Goal: Task Accomplishment & Management: Manage account settings

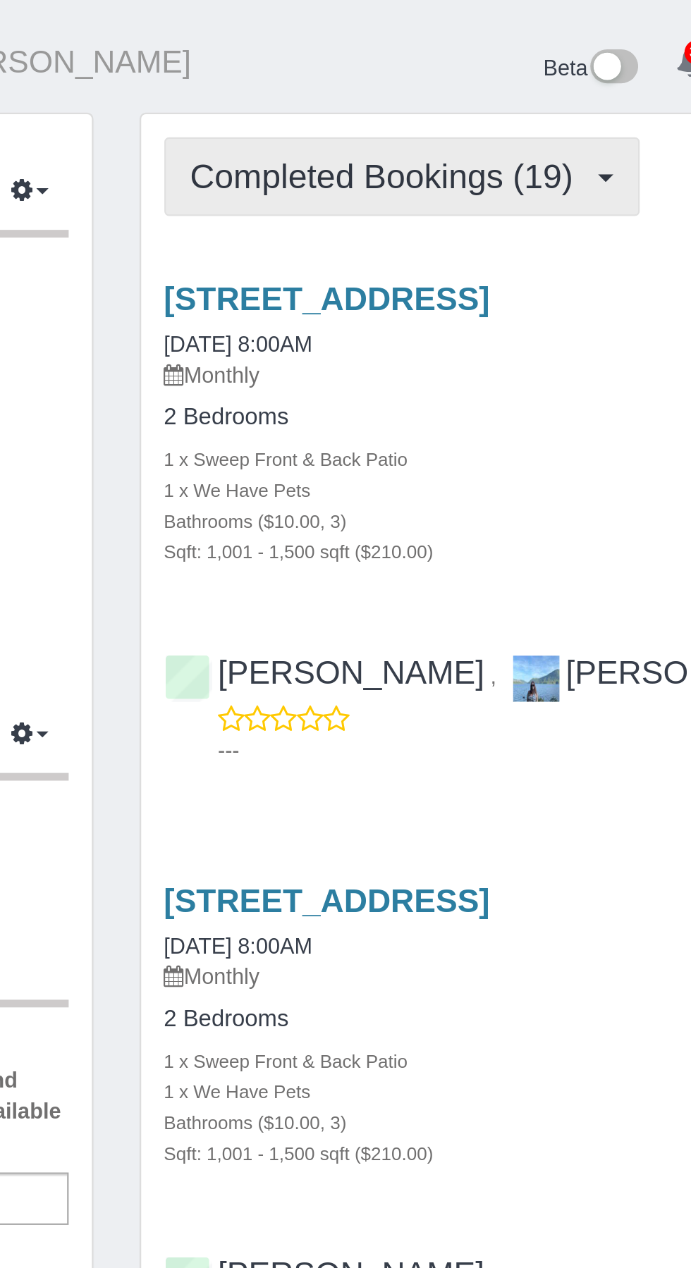
click at [451, 77] on span "Completed Bookings (19)" at bounding box center [387, 81] width 182 height 18
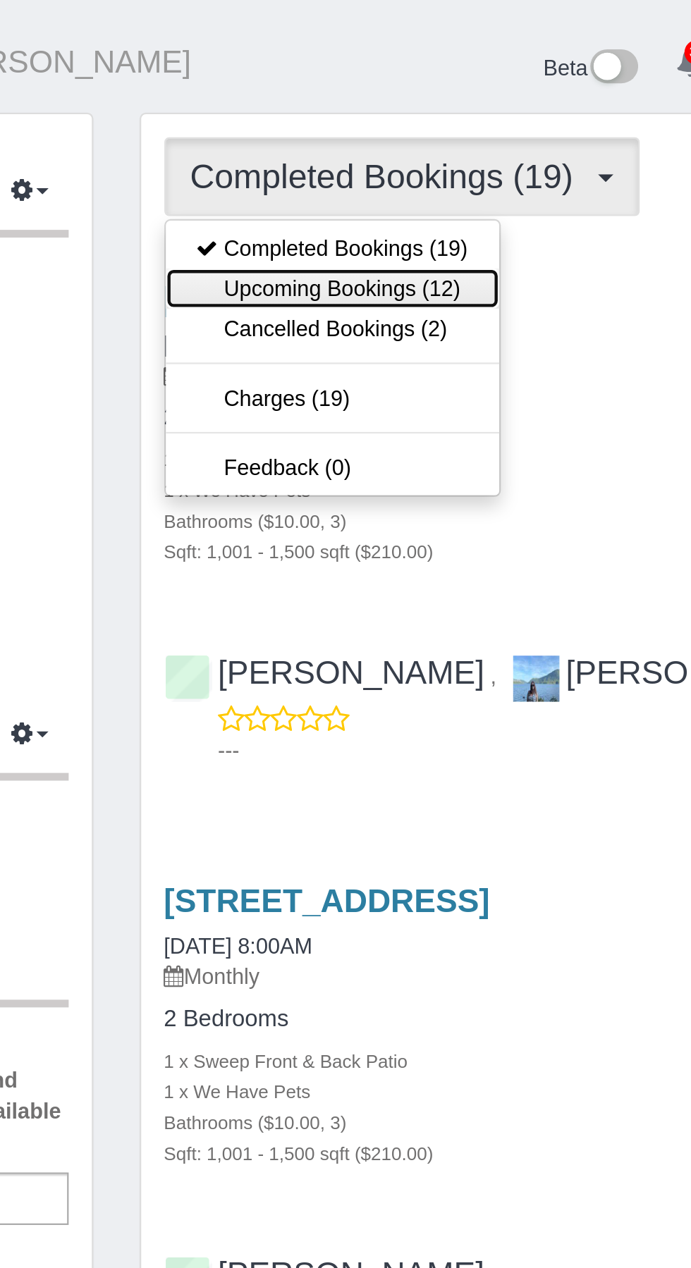
click at [400, 135] on link "Upcoming Bookings (12)" at bounding box center [361, 132] width 152 height 18
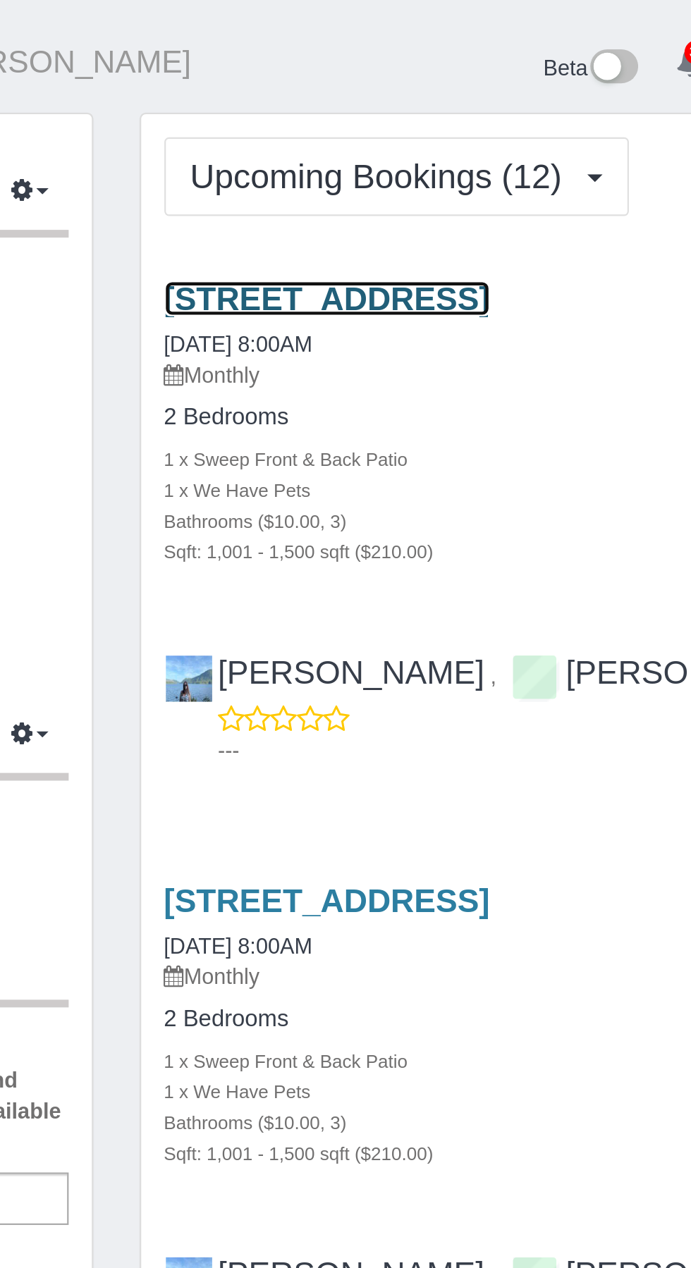
click at [425, 138] on link "[STREET_ADDRESS]" at bounding box center [358, 136] width 149 height 16
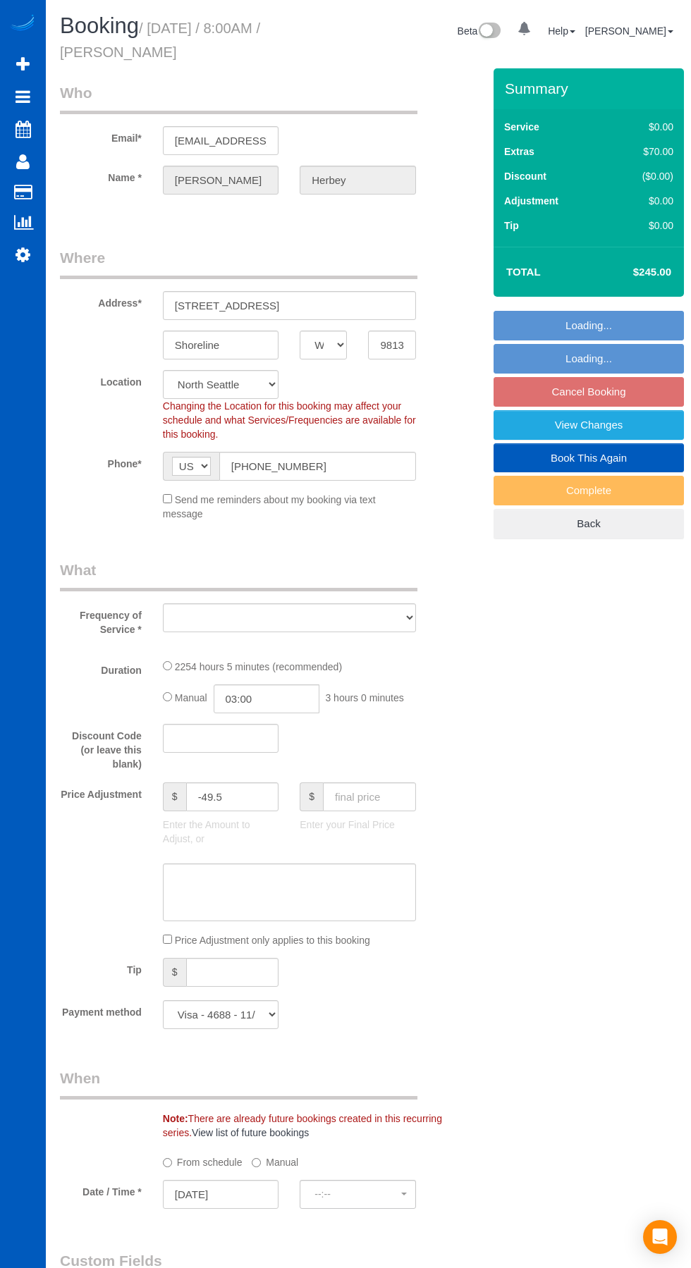
select select "WA"
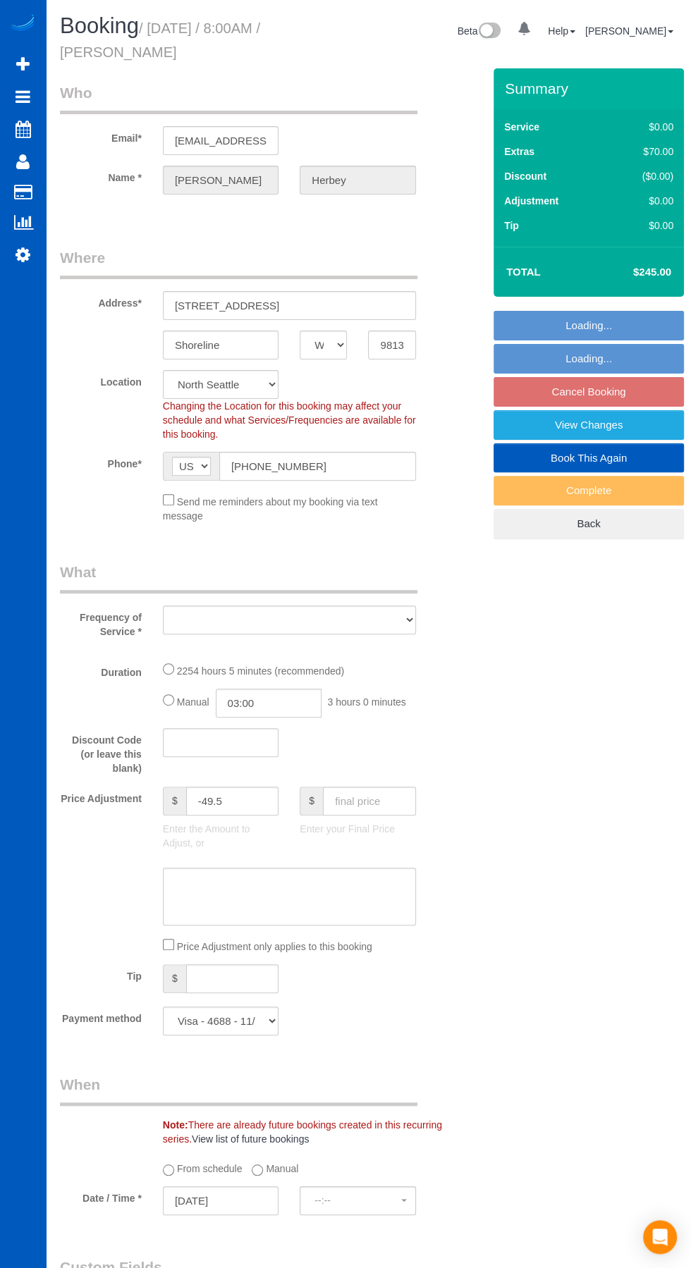
select select "object:1133"
select select "spot1"
select select "3"
select select "1001"
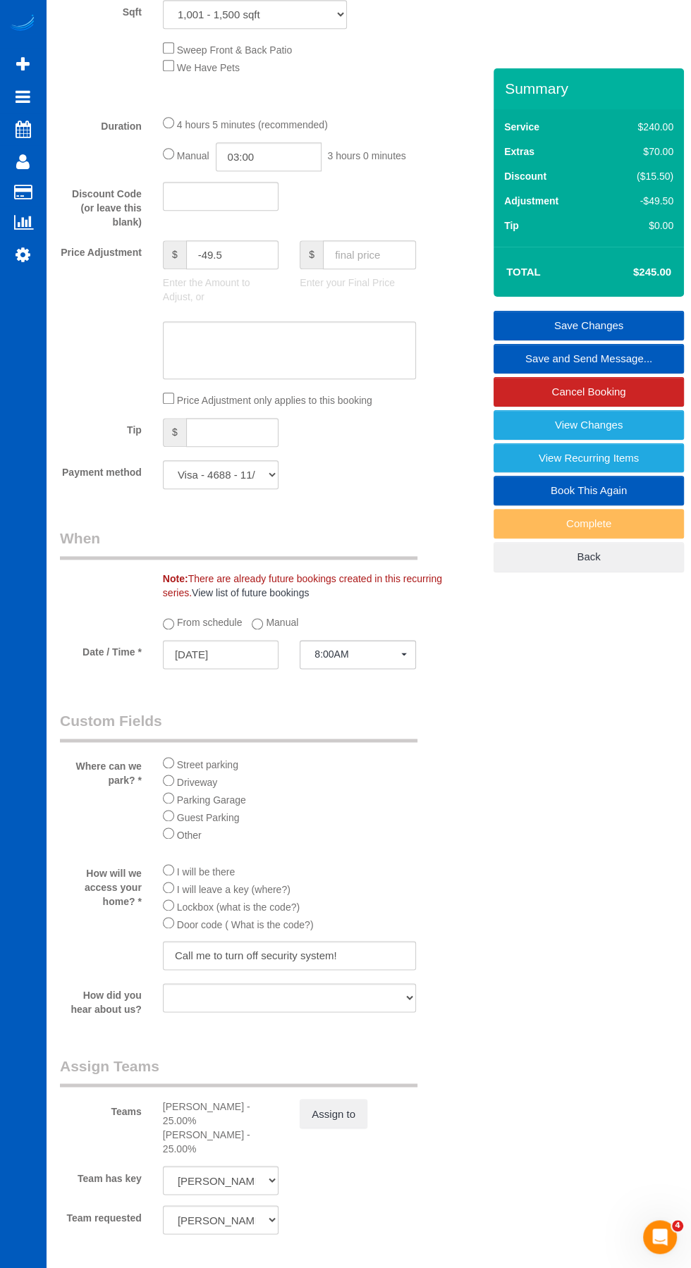
scroll to position [1059, 0]
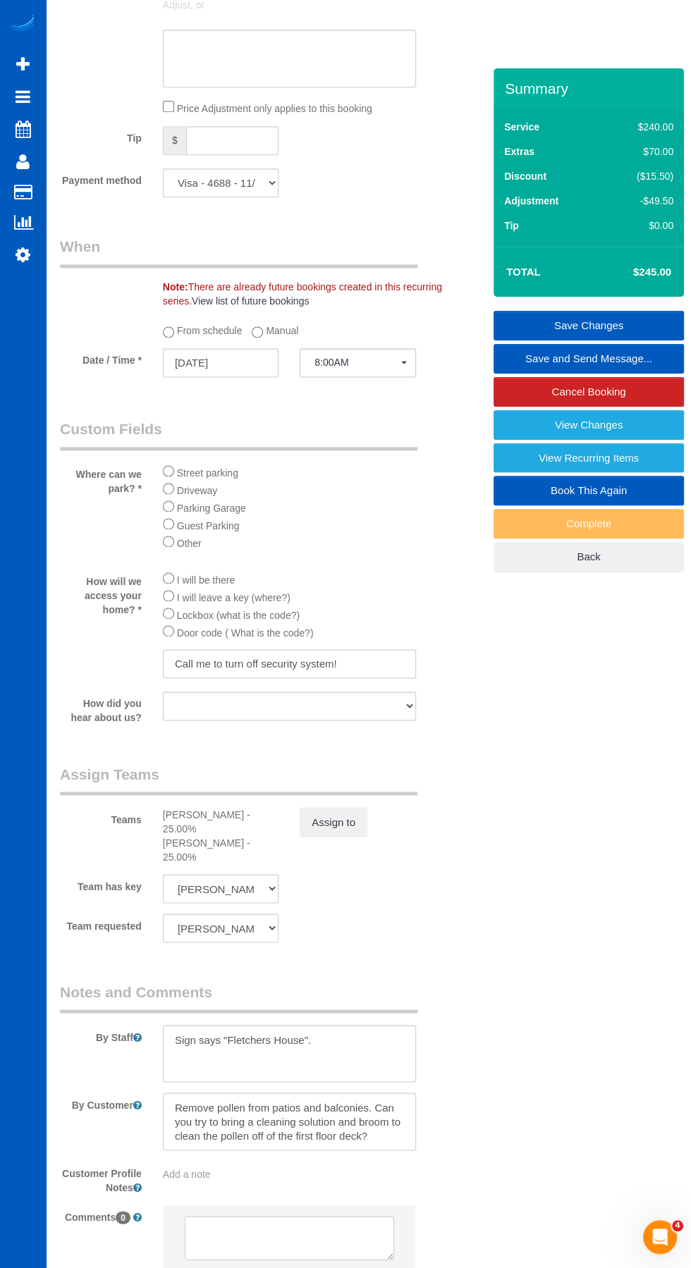
click at [357, 1247] on textarea at bounding box center [289, 1238] width 209 height 44
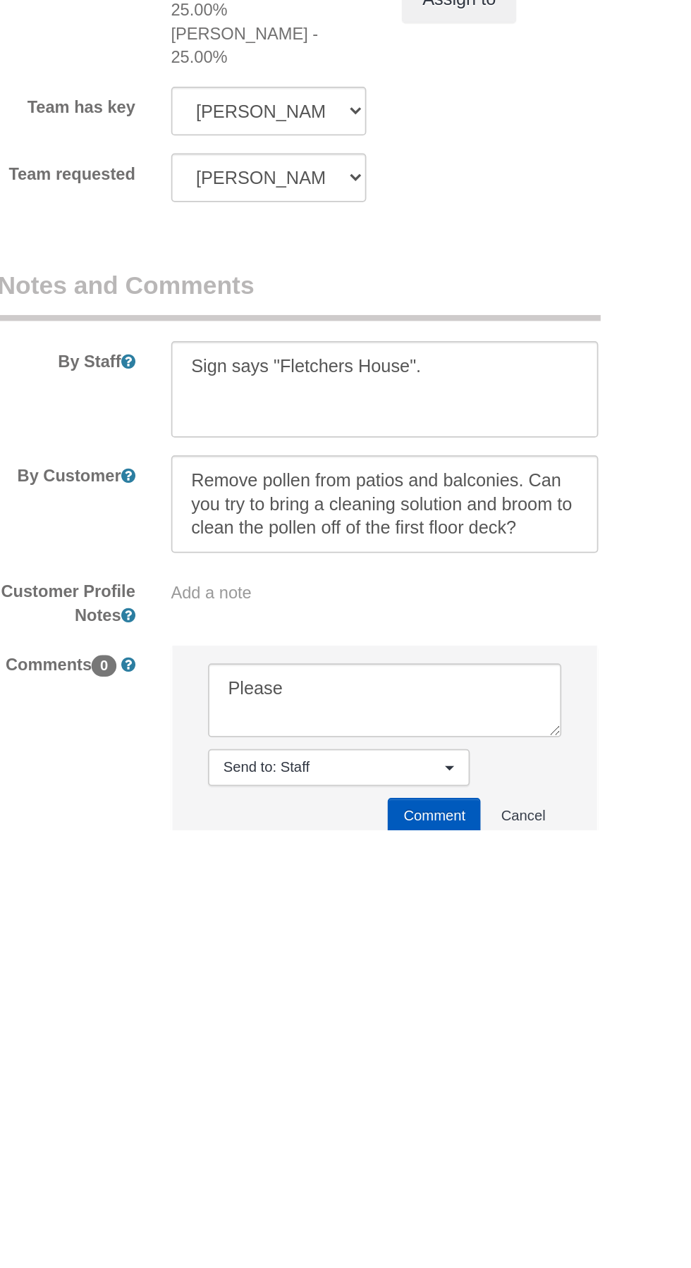
scroll to position [1106, 0]
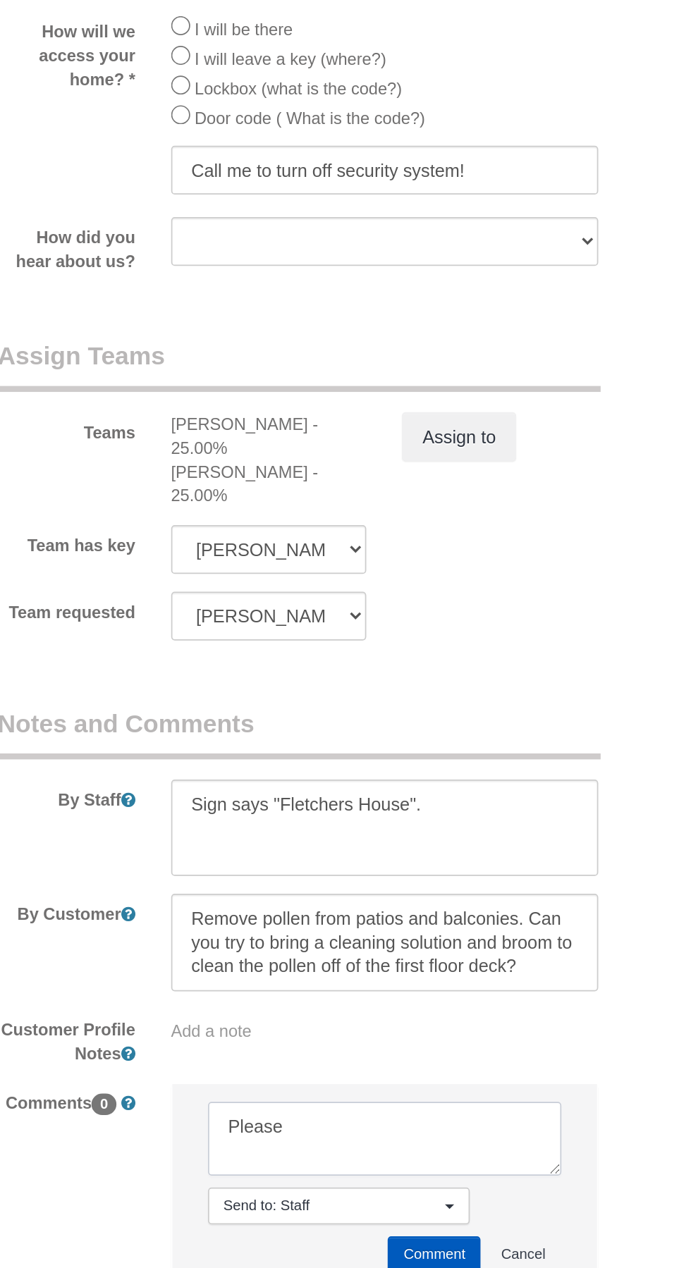
click at [320, 1177] on textarea at bounding box center [289, 1191] width 209 height 44
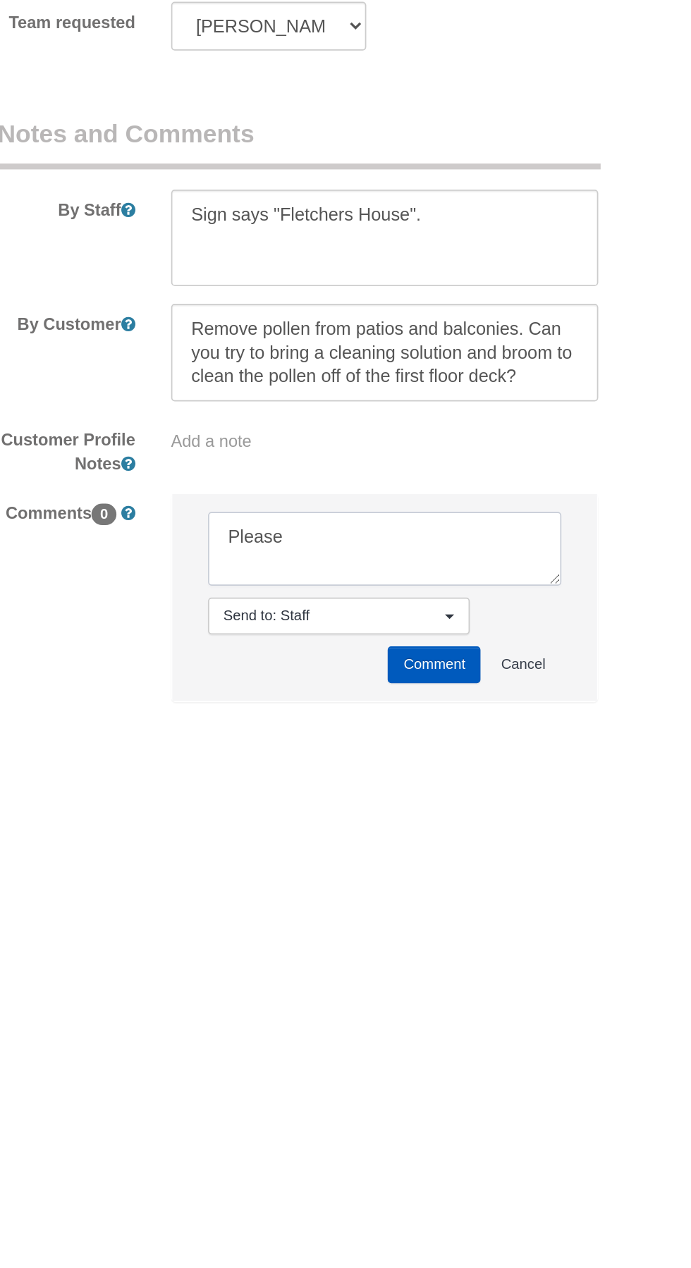
scroll to position [1210, 0]
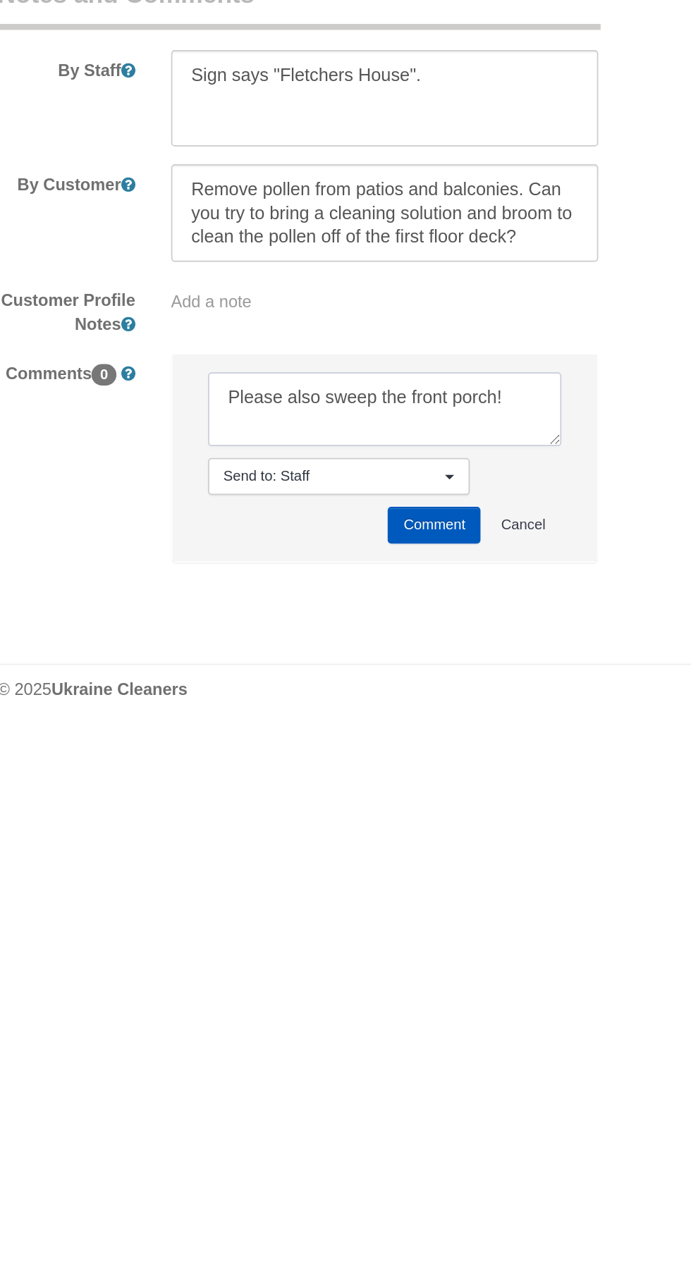
type textarea "Please also sweep the front porch!"
click at [283, 1120] on span "Send to: Staff" at bounding box center [258, 1126] width 128 height 12
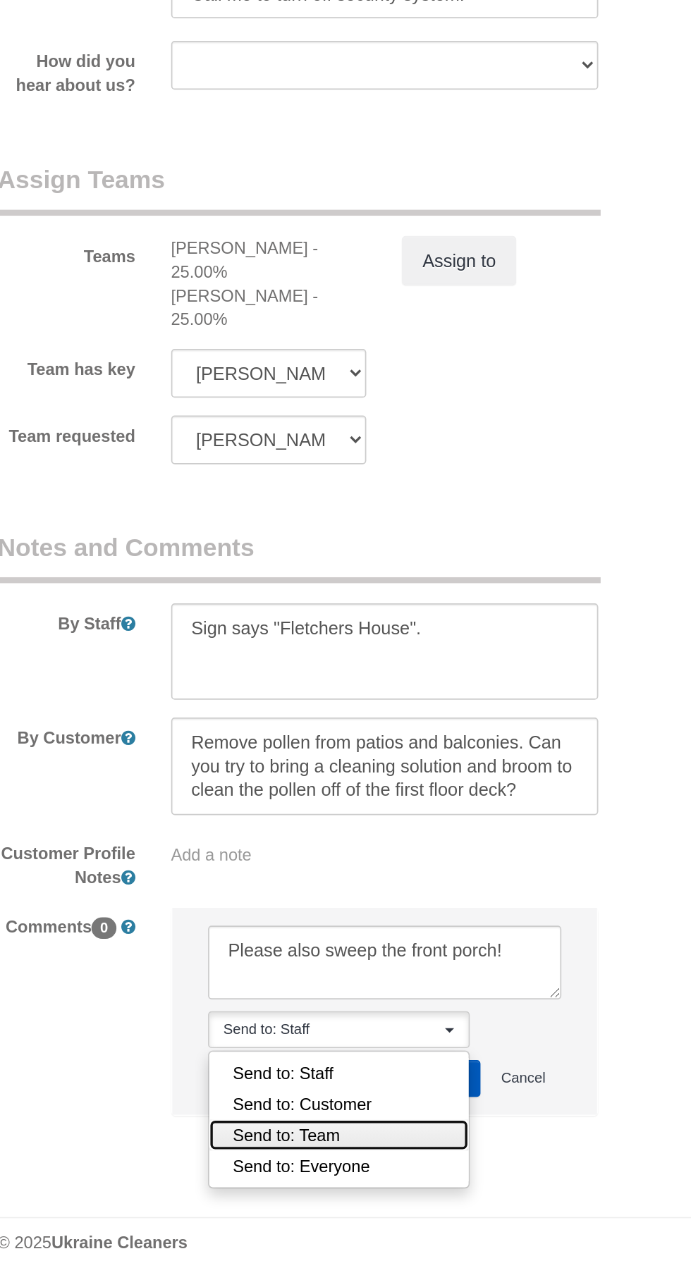
click at [270, 1180] on link "Send to: Team" at bounding box center [262, 1189] width 154 height 18
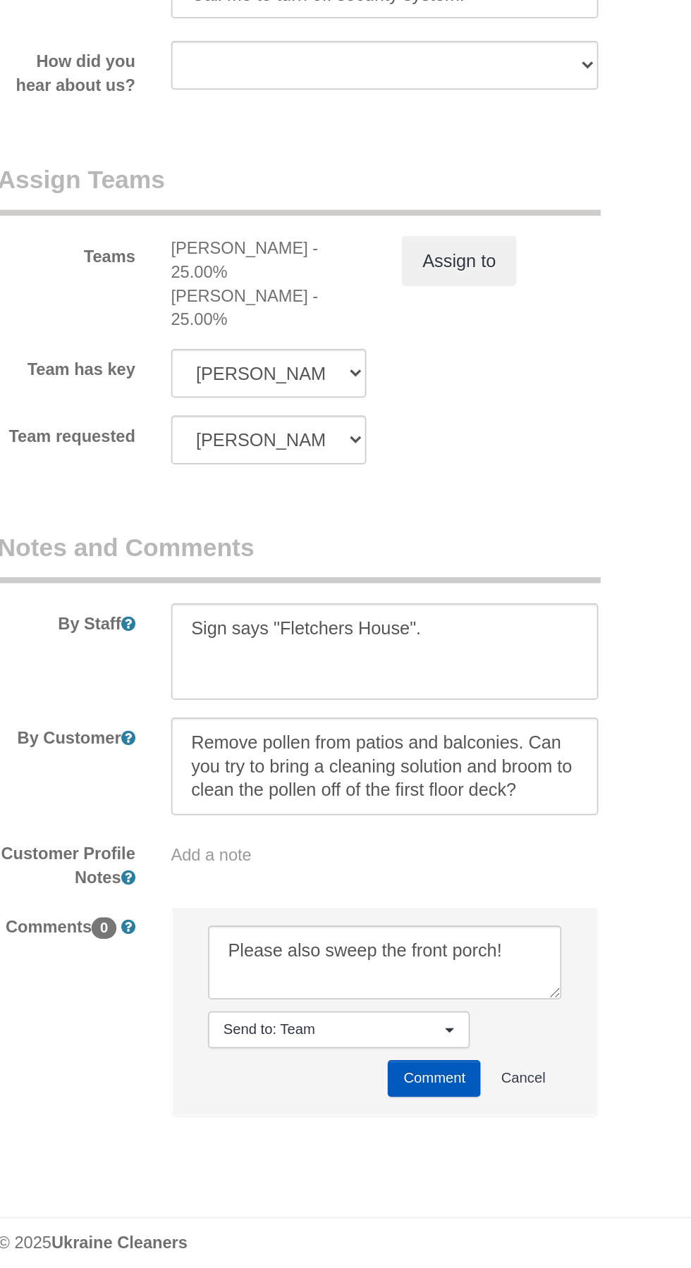
click at [323, 1144] on button "Comment" at bounding box center [318, 1155] width 55 height 22
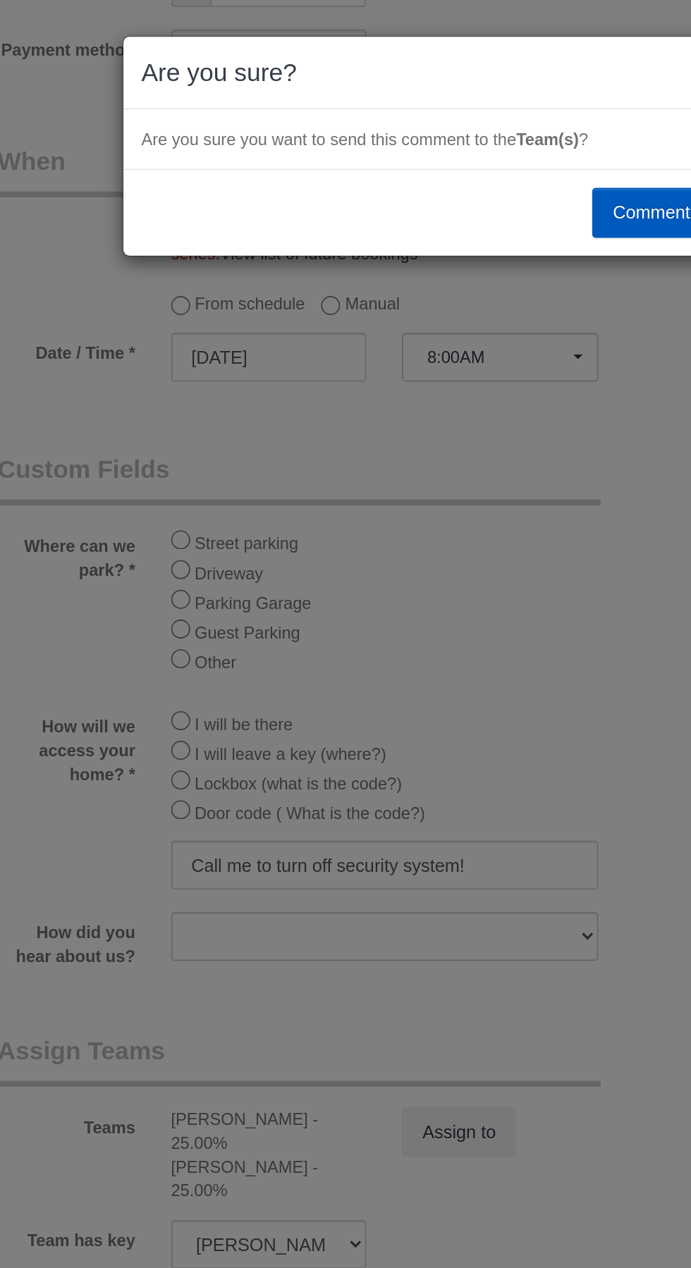
click at [445, 115] on button "Comment" at bounding box center [447, 126] width 70 height 30
